Goal: Task Accomplishment & Management: Manage account settings

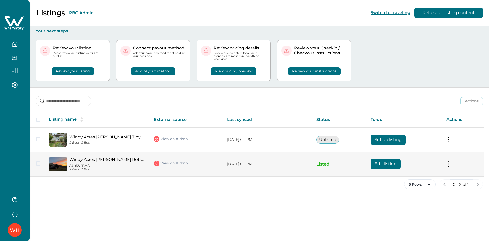
click at [385, 162] on button "Edit listing" at bounding box center [385, 164] width 30 height 10
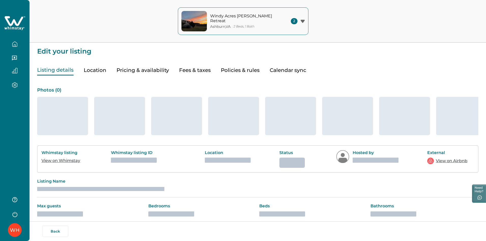
click at [145, 69] on button "Pricing & availability" at bounding box center [143, 70] width 52 height 10
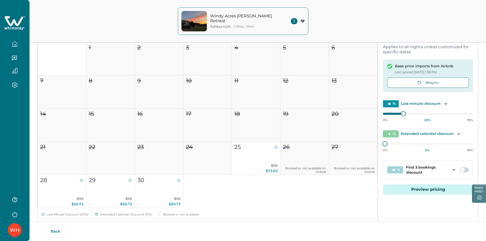
scroll to position [76, 0]
click at [434, 105] on p "Last-minute discount" at bounding box center [421, 103] width 40 height 5
click at [444, 103] on icon "Toggle description" at bounding box center [445, 103] width 5 height 5
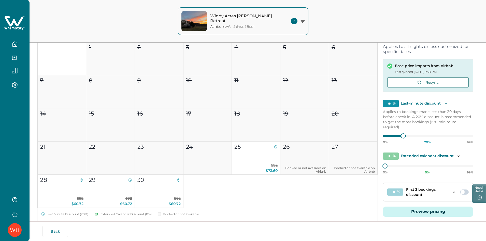
click at [444, 103] on icon "Toggle description" at bounding box center [445, 103] width 5 height 5
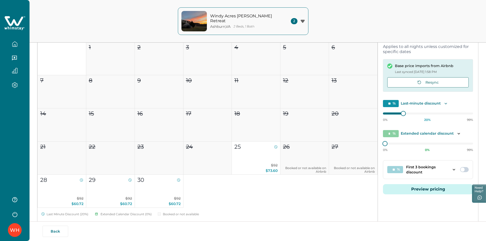
click at [444, 103] on icon "Toggle description" at bounding box center [445, 103] width 5 height 5
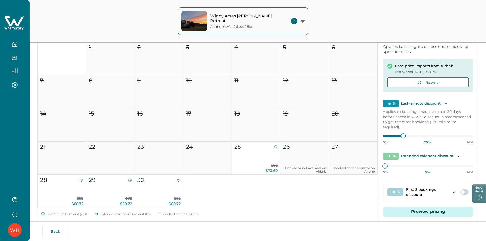
click at [444, 103] on icon "Toggle description" at bounding box center [445, 103] width 5 height 5
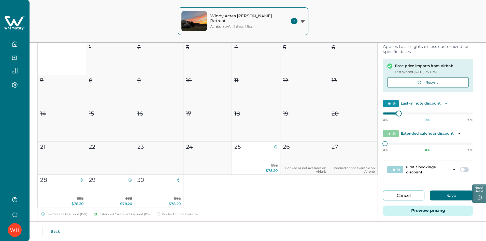
click at [368, 118] on div "[DATE] Select all dates for September Su Mo Tu We Th Fr Sa 1 2 3 4 5 6 7 8 9 10…" at bounding box center [257, 118] width 441 height 217
click at [371, 115] on div "[DATE] Select all dates for September Su Mo Tu We Th Fr Sa 1 2 3 4 5 6 7 8 9 10…" at bounding box center [257, 118] width 441 height 217
click at [367, 115] on div "[DATE] Select all dates for September Su Mo Tu We Th Fr Sa 1 2 3 4 5 6 7 8 9 10…" at bounding box center [257, 118] width 441 height 217
click at [368, 117] on div "[DATE] Select all dates for September Su Mo Tu We Th Fr Sa 1 2 3 4 5 6 7 8 9 10…" at bounding box center [257, 118] width 441 height 217
click at [375, 114] on div "[DATE] Select all dates for September Su Mo Tu We Th Fr Sa 1 2 3 4 5 6 7 8 9 10…" at bounding box center [257, 118] width 441 height 217
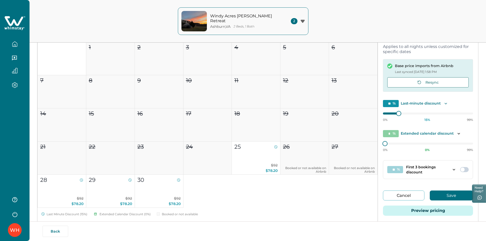
click at [364, 119] on div "[DATE] Select all dates for September Su Mo Tu We Th Fr Sa 1 2 3 4 5 6 7 8 9 10…" at bounding box center [257, 118] width 441 height 217
click at [373, 115] on div "[DATE] Select all dates for September Su Mo Tu We Th Fr Sa 1 2 3 4 5 6 7 8 9 10…" at bounding box center [257, 118] width 441 height 217
type input "**"
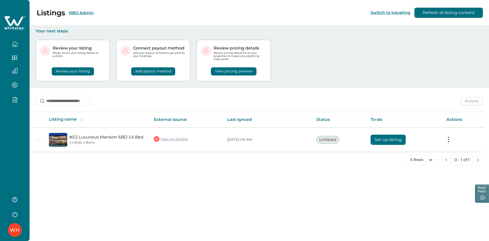
click at [85, 11] on button "RBO Admin" at bounding box center [81, 12] width 25 height 5
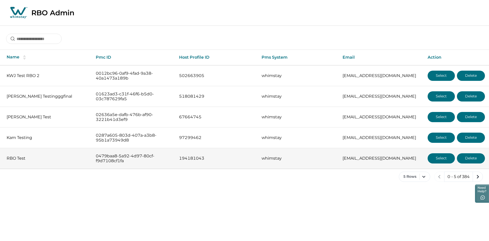
click at [440, 160] on button "Select" at bounding box center [440, 158] width 27 height 10
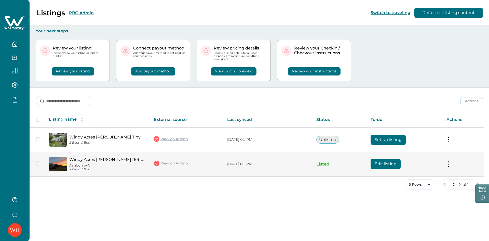
click at [393, 165] on button "Edit listing" at bounding box center [385, 164] width 30 height 10
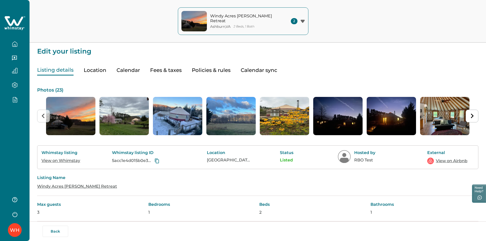
click at [12, 123] on div "WH" at bounding box center [15, 120] width 30 height 241
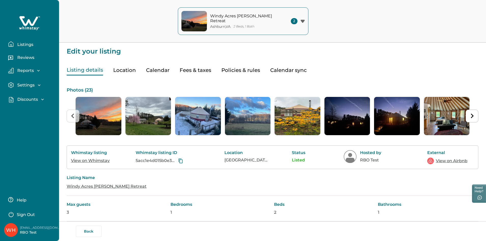
click at [29, 102] on button "Discounts" at bounding box center [31, 99] width 47 height 6
click at [31, 109] on p "Discounts" at bounding box center [27, 110] width 22 height 5
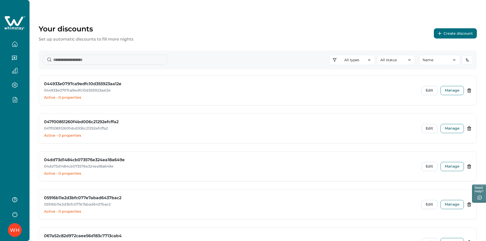
click at [452, 36] on button "Create discount" at bounding box center [455, 33] width 43 height 10
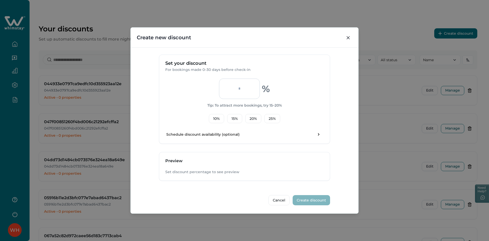
scroll to position [140, 0]
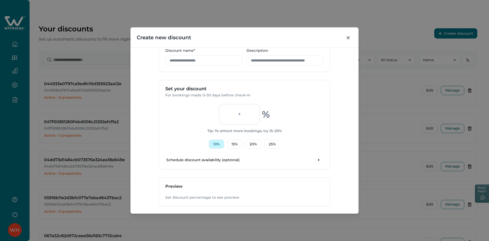
click at [217, 146] on button "10 %" at bounding box center [216, 143] width 15 height 9
type input "**"
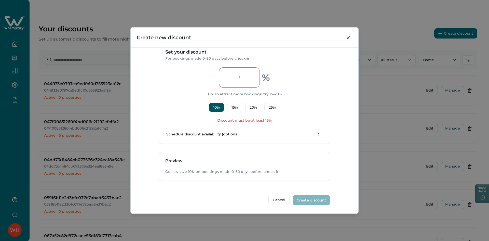
click at [153, 117] on div "Discount Type Standard 0-30 Standard discount for bookings made 0-30 days befor…" at bounding box center [245, 130] width 228 height 166
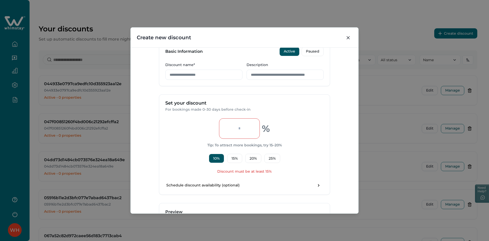
scroll to position [151, 0]
